Goal: Information Seeking & Learning: Learn about a topic

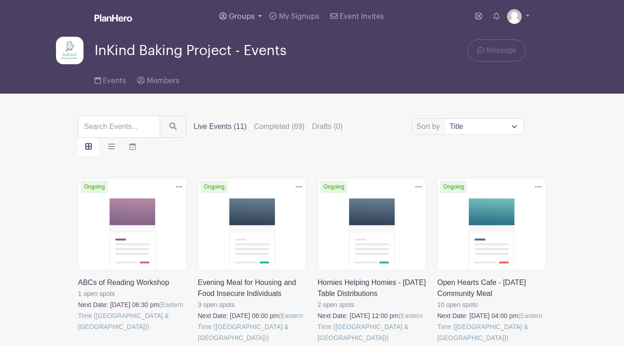
click at [247, 19] on span "Groups" at bounding box center [242, 16] width 26 height 7
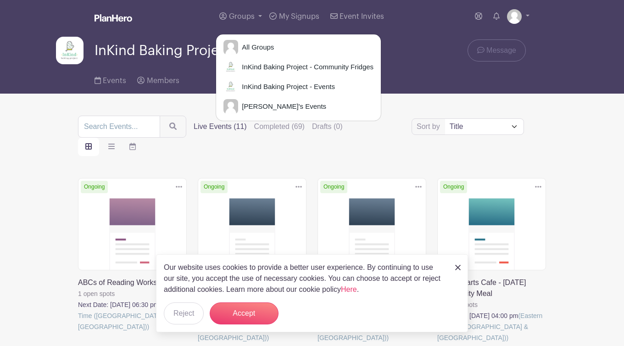
click at [460, 269] on img at bounding box center [458, 268] width 6 height 6
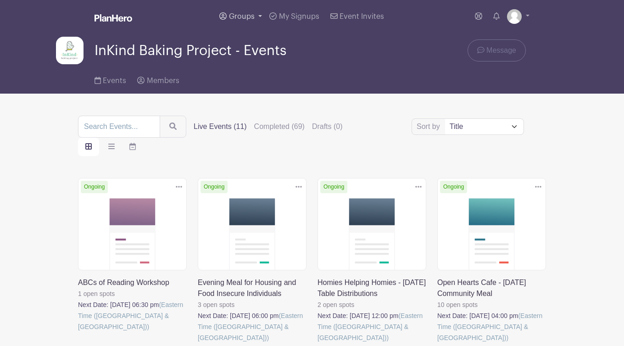
click at [248, 12] on link "Groups" at bounding box center [241, 16] width 50 height 33
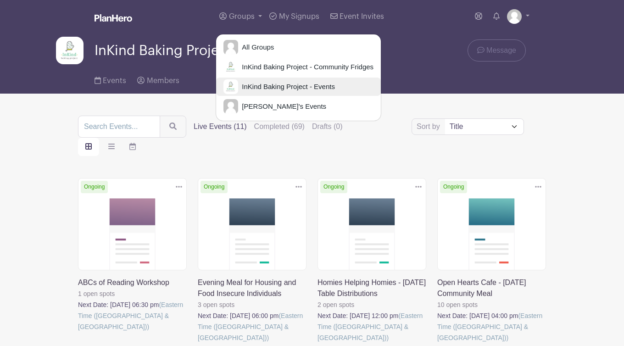
click at [274, 86] on span "InKind Baking Project - Events" at bounding box center [286, 87] width 97 height 11
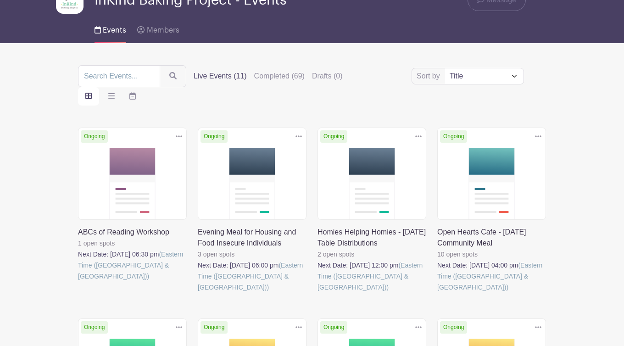
scroll to position [52, 0]
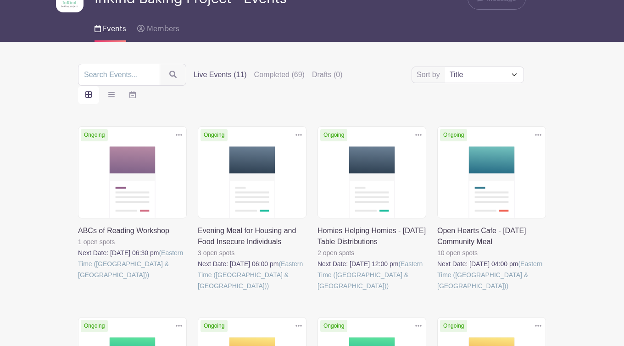
click at [198, 291] on link at bounding box center [198, 291] width 0 height 0
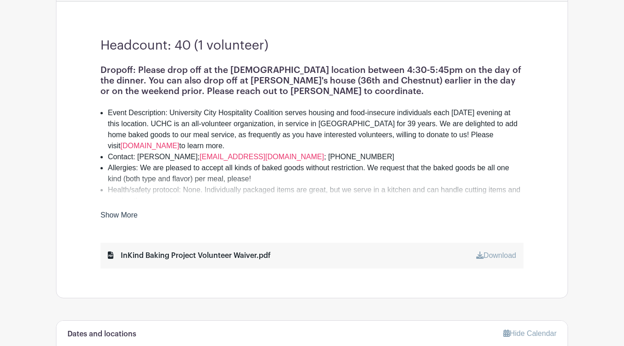
scroll to position [259, 0]
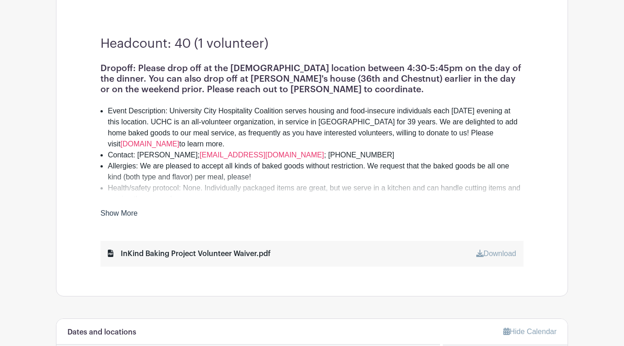
click at [127, 212] on link "Show More" at bounding box center [118, 214] width 37 height 11
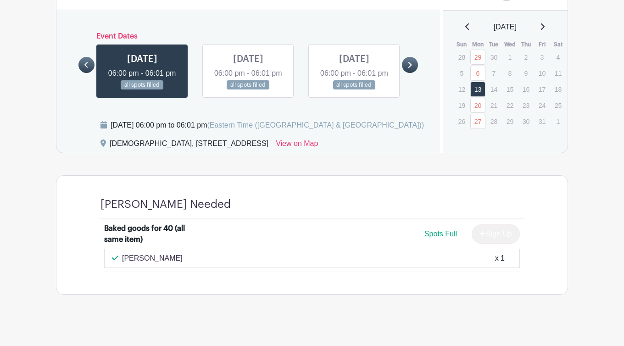
scroll to position [663, 0]
click at [416, 73] on link at bounding box center [410, 65] width 16 height 16
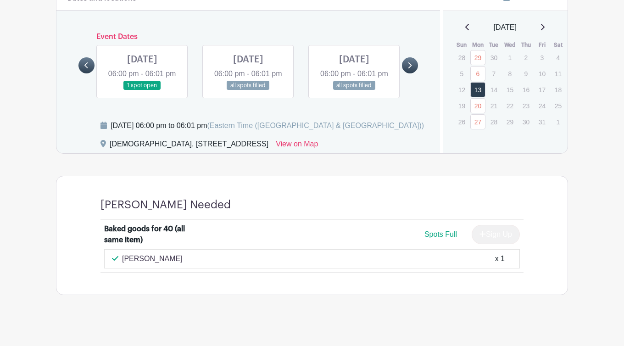
click at [416, 73] on link at bounding box center [410, 65] width 16 height 16
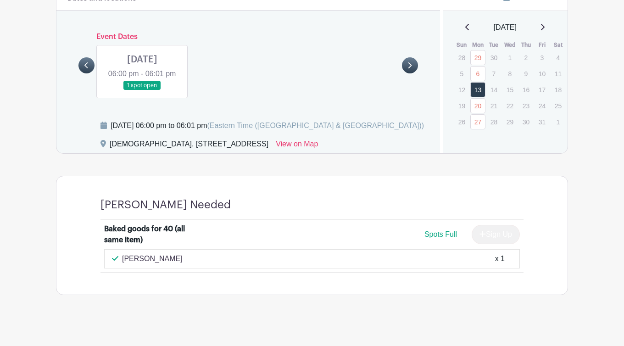
click at [78, 73] on div at bounding box center [86, 65] width 16 height 16
click at [83, 73] on link at bounding box center [86, 65] width 16 height 16
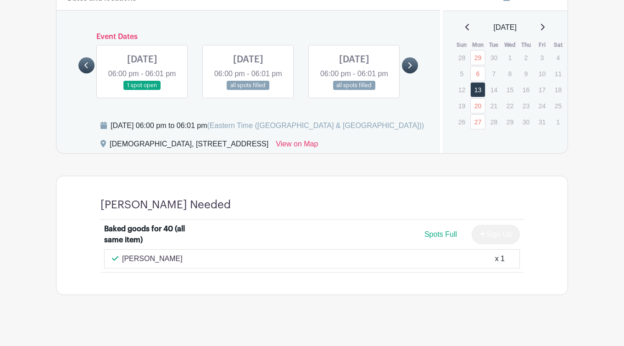
click at [142, 90] on link at bounding box center [142, 90] width 0 height 0
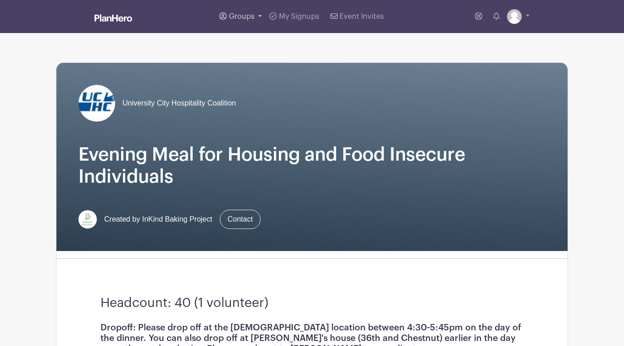
click at [250, 17] on span "Groups" at bounding box center [242, 16] width 26 height 7
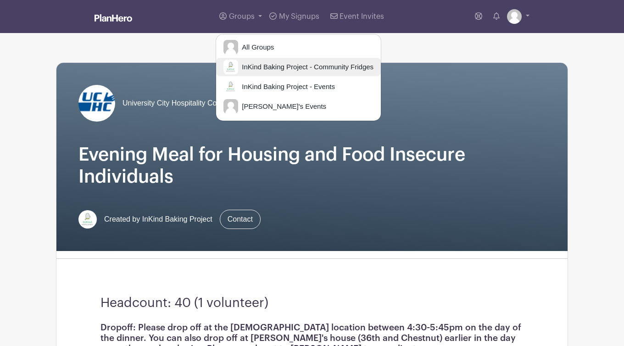
click at [264, 73] on link "InKind Baking Project - Community Fridges" at bounding box center [298, 67] width 165 height 18
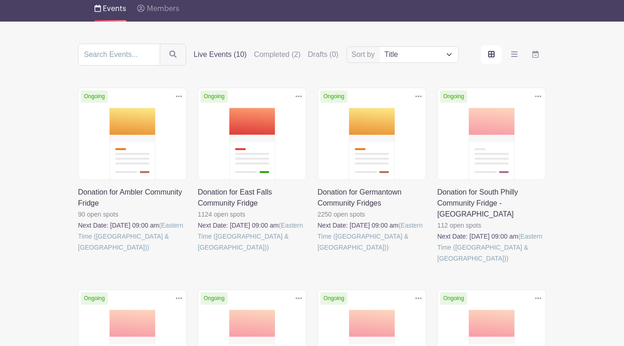
scroll to position [73, 0]
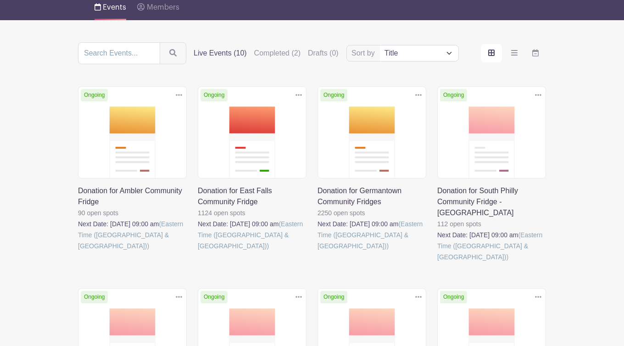
click at [78, 251] on link at bounding box center [78, 251] width 0 height 0
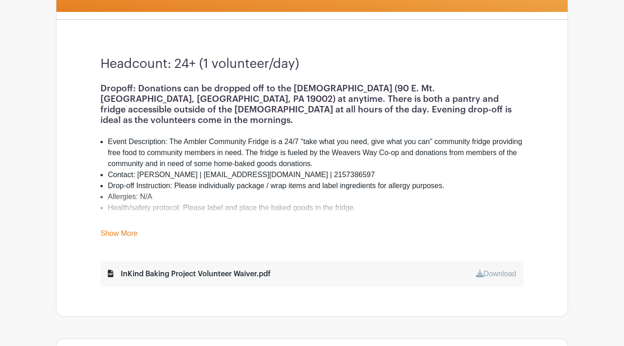
scroll to position [217, 0]
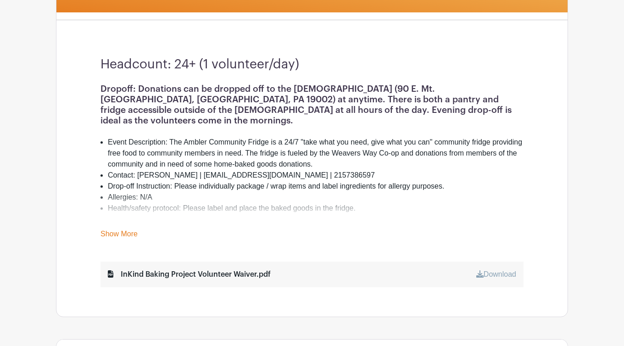
click at [126, 236] on link "Show More" at bounding box center [118, 235] width 37 height 11
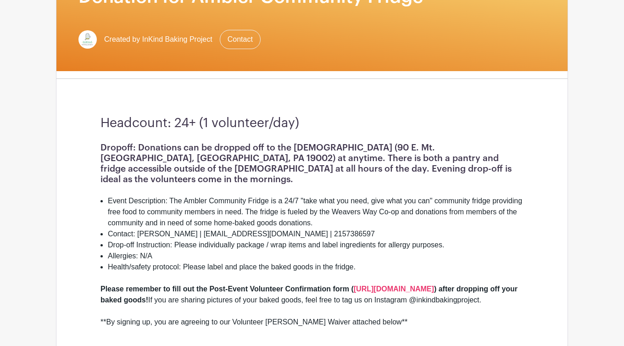
scroll to position [0, 0]
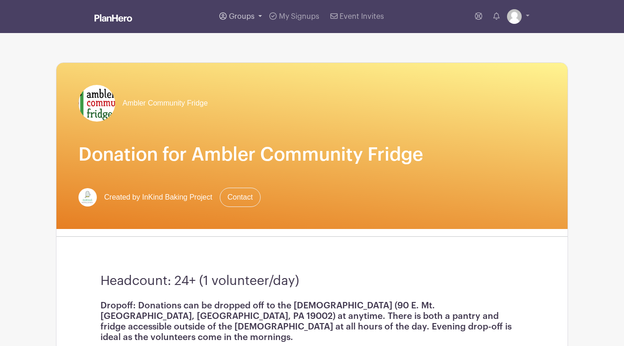
click at [240, 13] on span "Groups" at bounding box center [242, 16] width 26 height 7
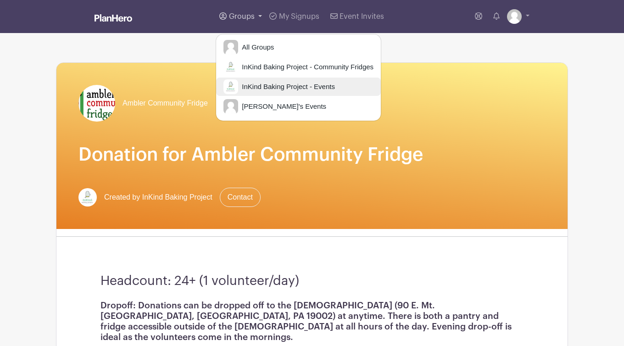
click at [277, 84] on span "InKind Baking Project - Events" at bounding box center [286, 87] width 97 height 11
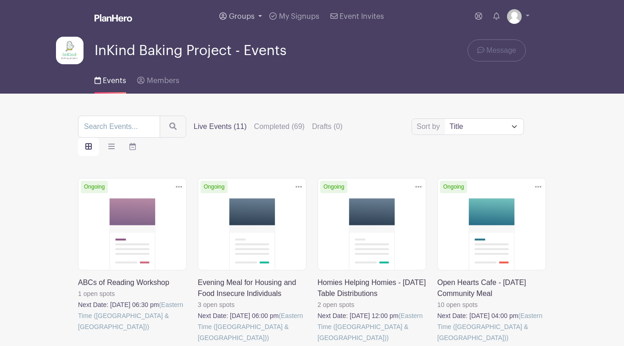
click at [246, 11] on link "Groups" at bounding box center [241, 16] width 50 height 33
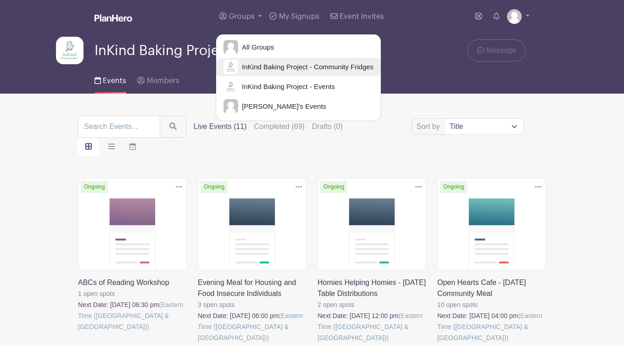
click at [269, 64] on span "InKind Baking Project - Community Fridges" at bounding box center [305, 67] width 135 height 11
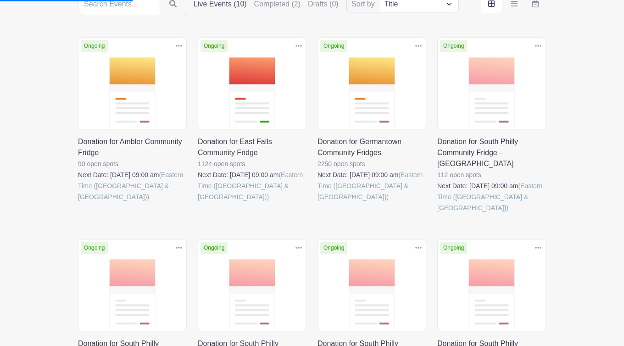
scroll to position [121, 0]
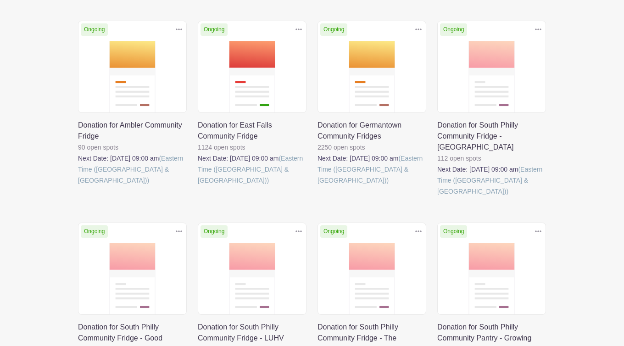
scroll to position [139, 0]
click at [78, 186] on link at bounding box center [78, 186] width 0 height 0
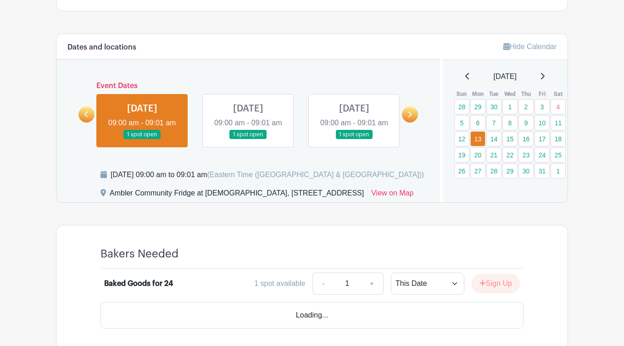
scroll to position [584, 0]
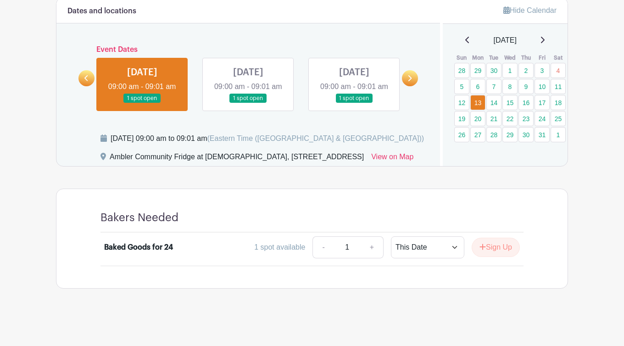
click at [248, 103] on link at bounding box center [248, 103] width 0 height 0
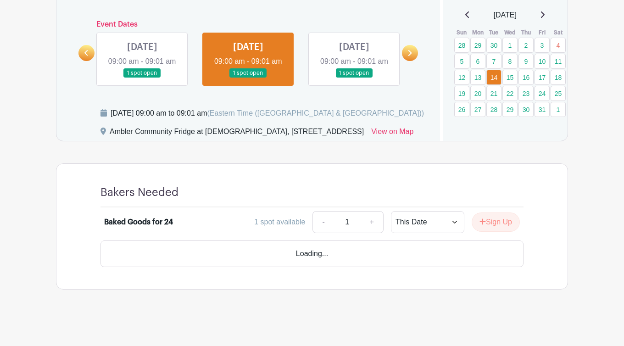
click at [412, 61] on link at bounding box center [410, 53] width 16 height 16
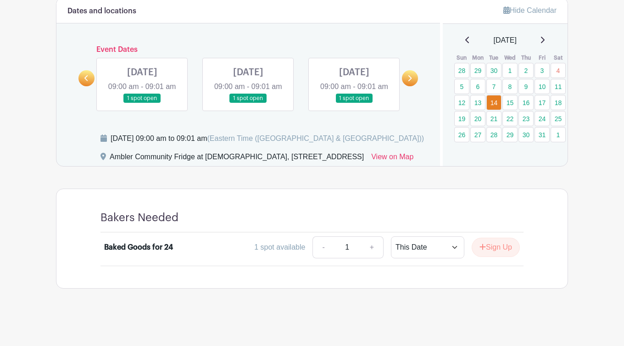
click at [86, 70] on link at bounding box center [86, 78] width 16 height 16
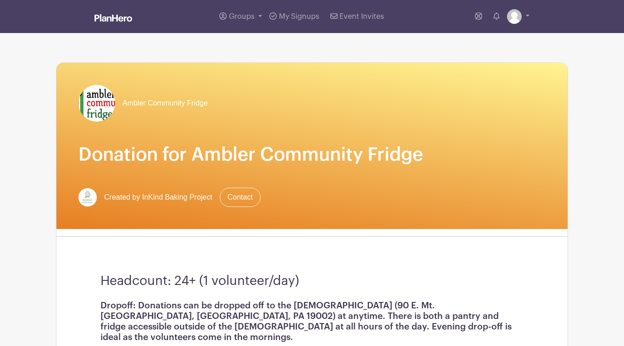
click at [130, 21] on img at bounding box center [114, 17] width 38 height 7
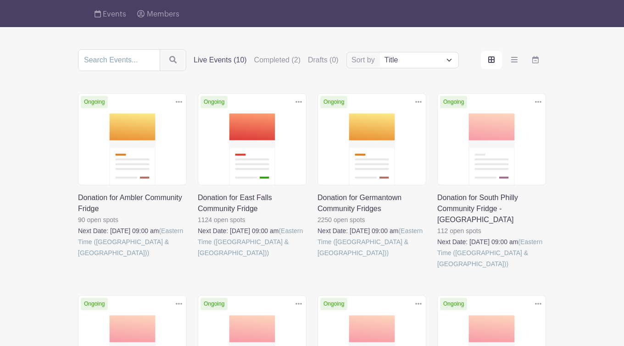
scroll to position [67, 0]
